Goal: Task Accomplishment & Management: Use online tool/utility

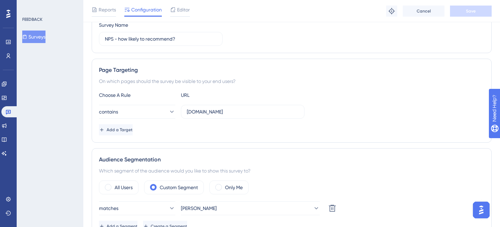
scroll to position [90, 0]
click at [131, 132] on button "Add a Target" at bounding box center [116, 129] width 35 height 11
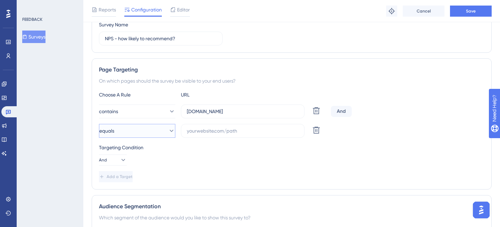
click at [131, 132] on button "equals" at bounding box center [137, 131] width 76 height 14
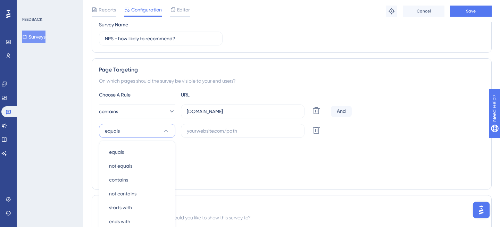
scroll to position [170, 0]
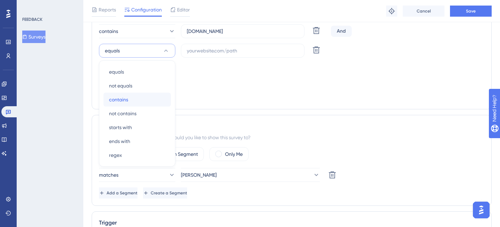
click at [130, 99] on div "contains contains" at bounding box center [137, 100] width 56 height 14
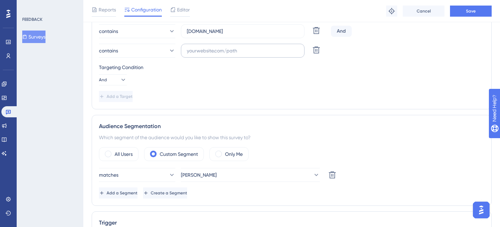
click at [215, 55] on label at bounding box center [243, 51] width 124 height 14
click at [215, 55] on input "text" at bounding box center [243, 51] width 112 height 8
paste input "[URL][DOMAIN_NAME]"
click at [204, 51] on input "[URL][DOMAIN_NAME]" at bounding box center [243, 51] width 112 height 8
type input "[DOMAIN_NAME]"
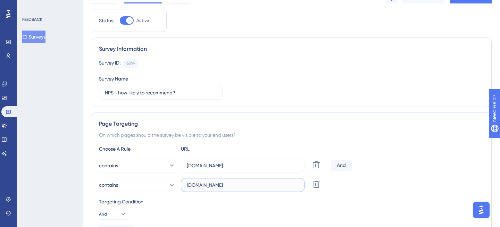
scroll to position [73, 0]
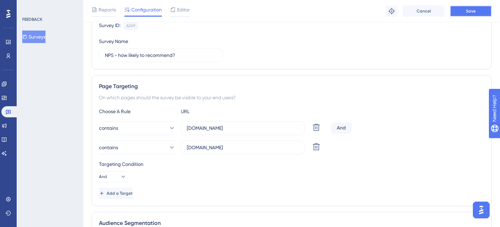
click at [482, 15] on button "Save" at bounding box center [471, 11] width 42 height 11
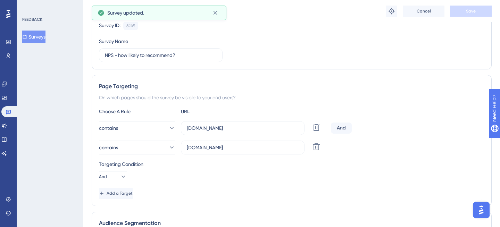
scroll to position [0, 0]
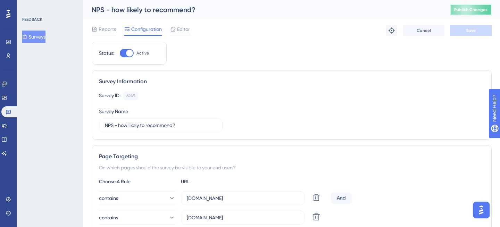
click at [467, 12] on span "Publish Changes" at bounding box center [471, 10] width 33 height 6
